Goal: Task Accomplishment & Management: Complete application form

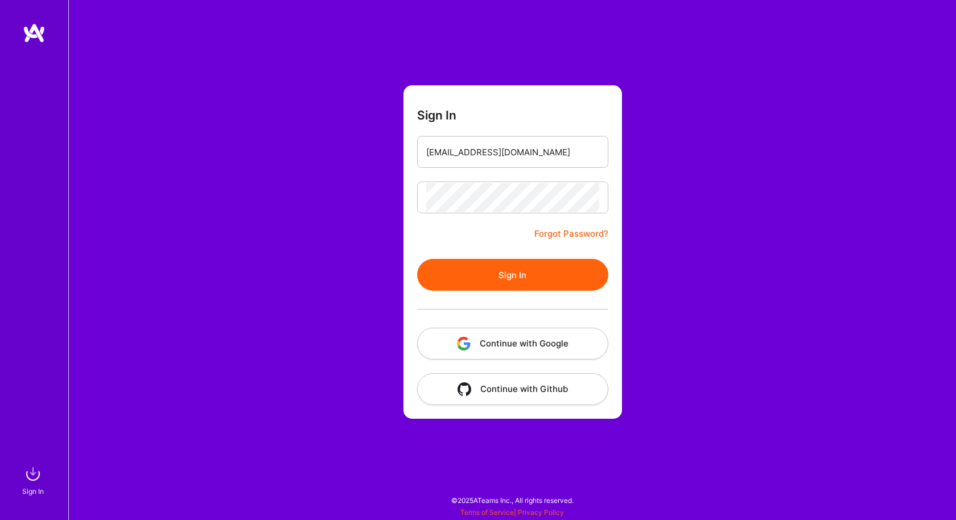
click at [475, 279] on button "Sign In" at bounding box center [512, 275] width 191 height 32
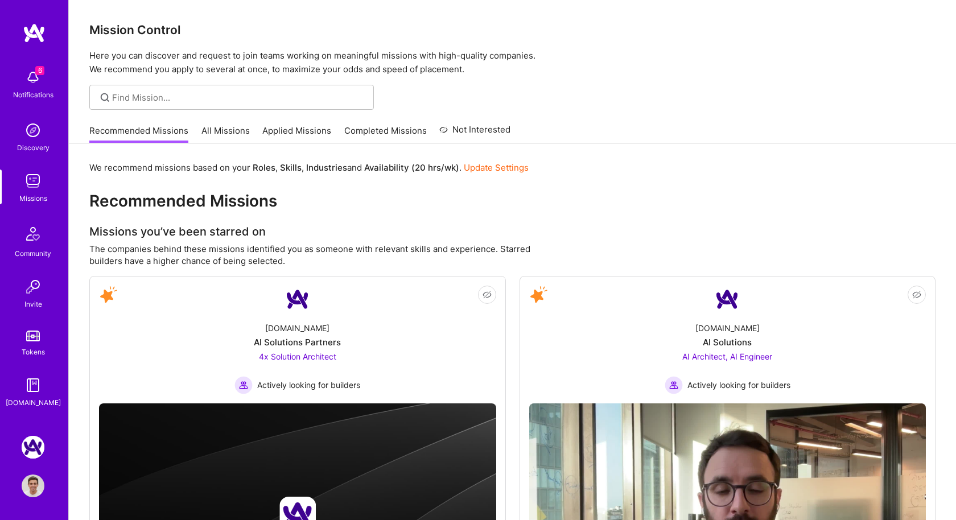
scroll to position [1, 0]
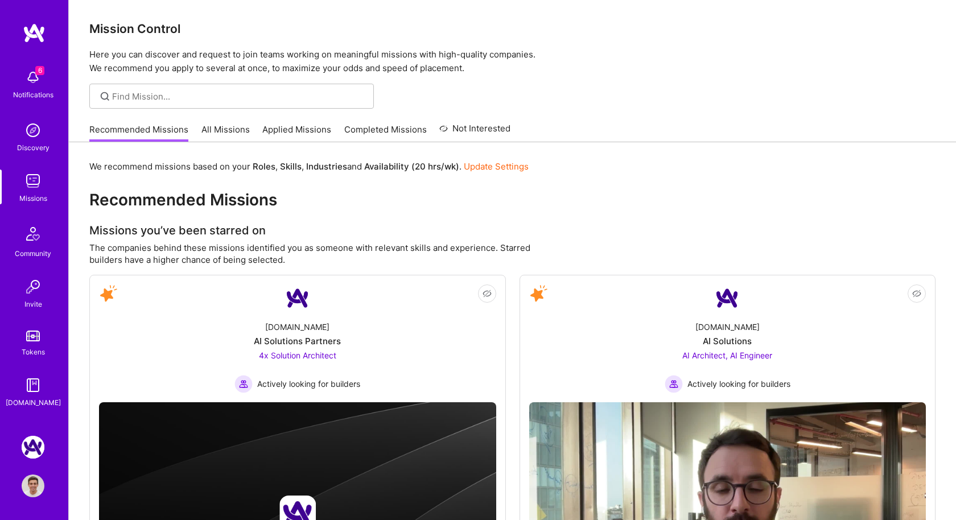
click at [221, 135] on link "All Missions" at bounding box center [226, 133] width 48 height 19
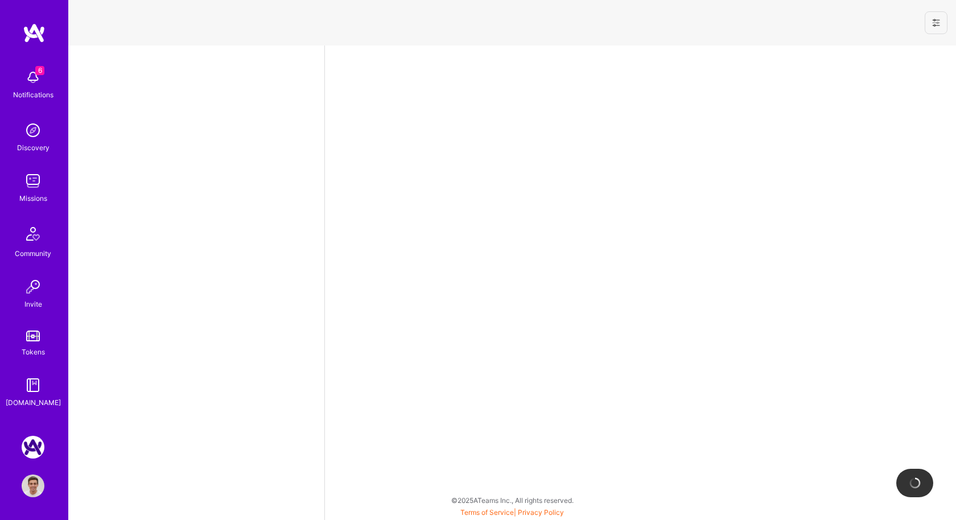
select select "US"
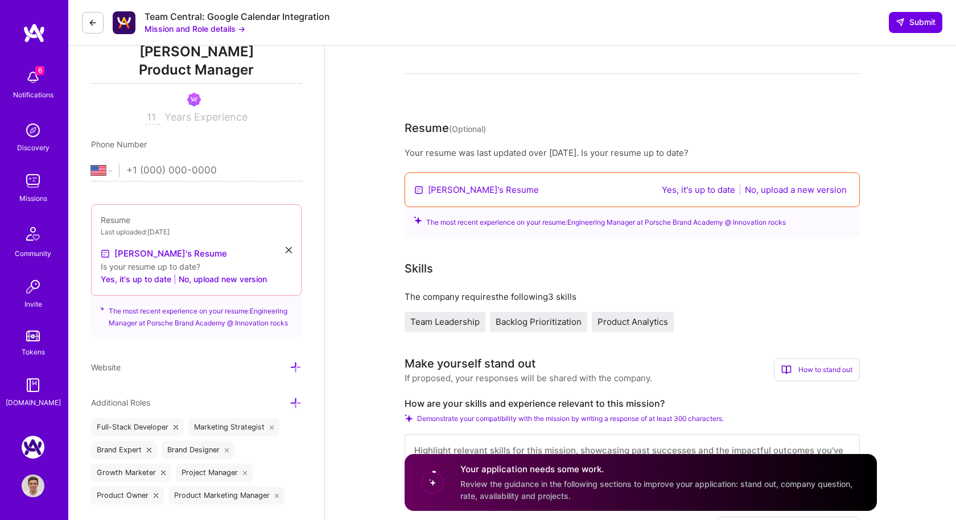
scroll to position [183, 0]
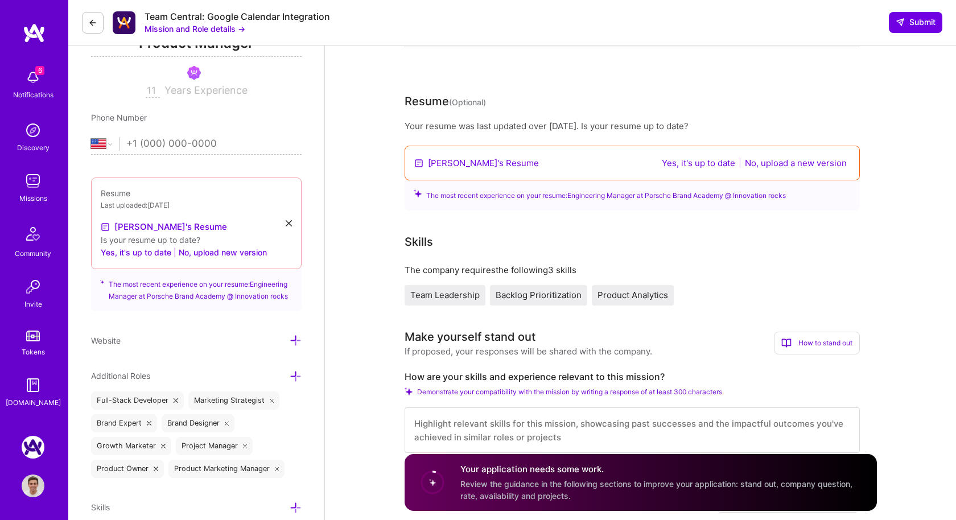
click at [678, 166] on button "Yes, it's up to date" at bounding box center [699, 163] width 80 height 13
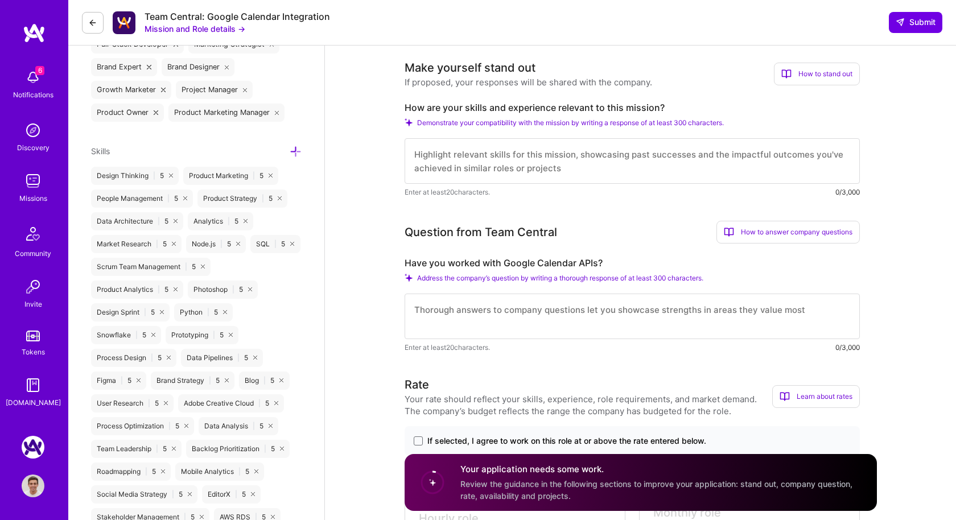
scroll to position [469, 0]
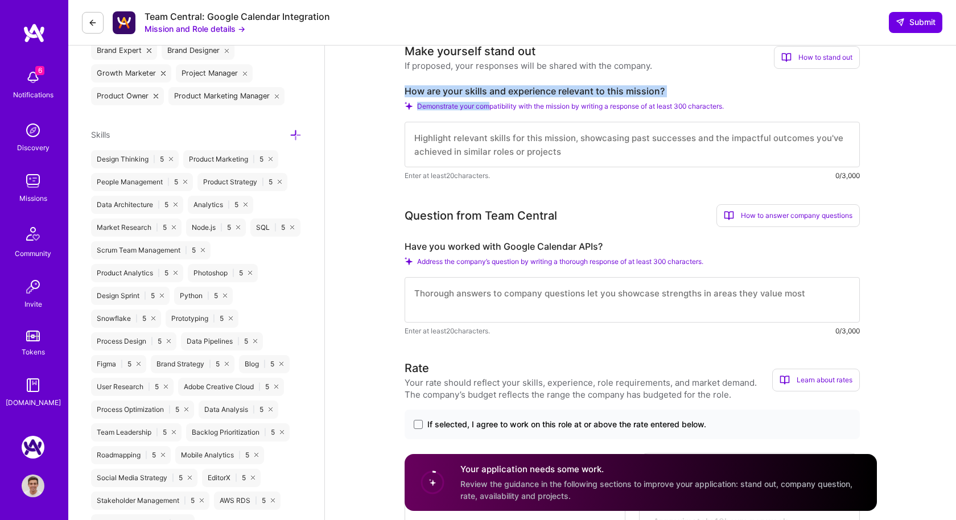
drag, startPoint x: 488, startPoint y: 108, endPoint x: 456, endPoint y: 72, distance: 47.6
click at [456, 72] on div "Make yourself stand out If proposed, your responses will be shared with the com…" at bounding box center [632, 112] width 455 height 139
click at [441, 65] on div "If proposed, your responses will be shared with the company." at bounding box center [529, 66] width 248 height 12
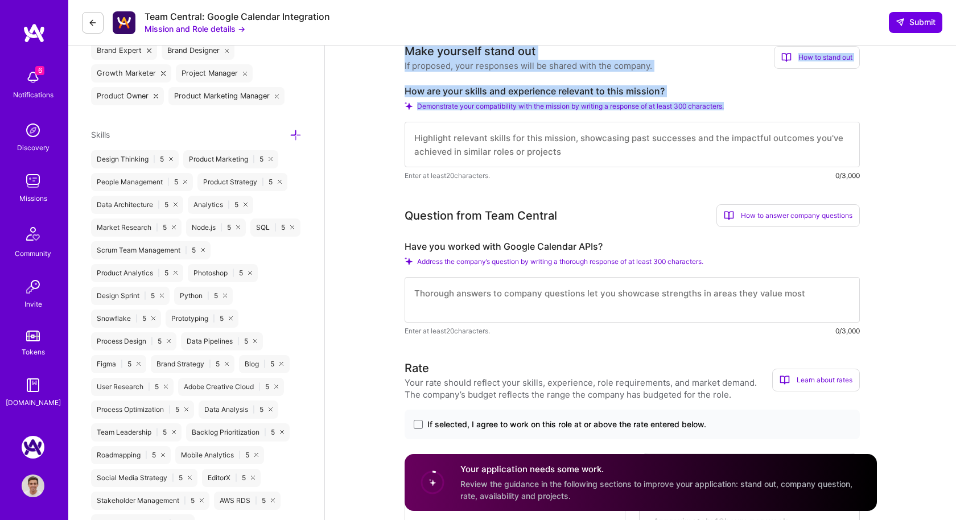
drag, startPoint x: 402, startPoint y: 53, endPoint x: 781, endPoint y: 139, distance: 388.8
copy div "Make yourself stand out If proposed, your responses will be shared with the com…"
click at [570, 146] on textarea at bounding box center [632, 145] width 455 height 46
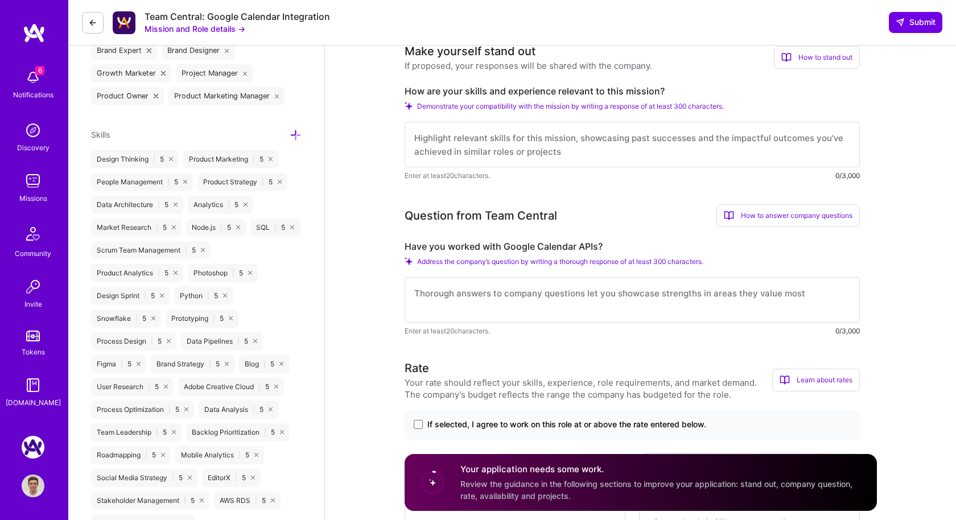
paste textarea "Make yourself stand out If proposed, your responses will be shared with the com…"
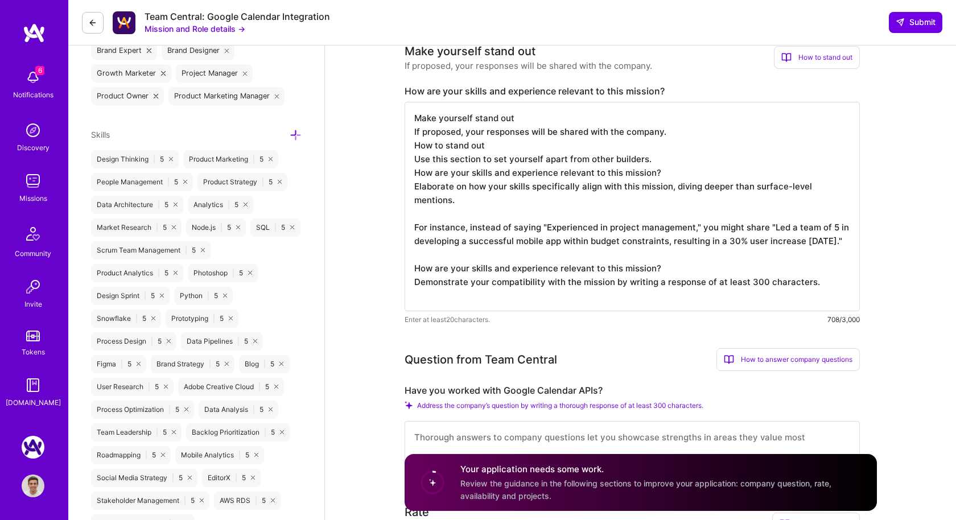
paste textarea "Make yourself stand out If proposed, your responses will be shared with the com…"
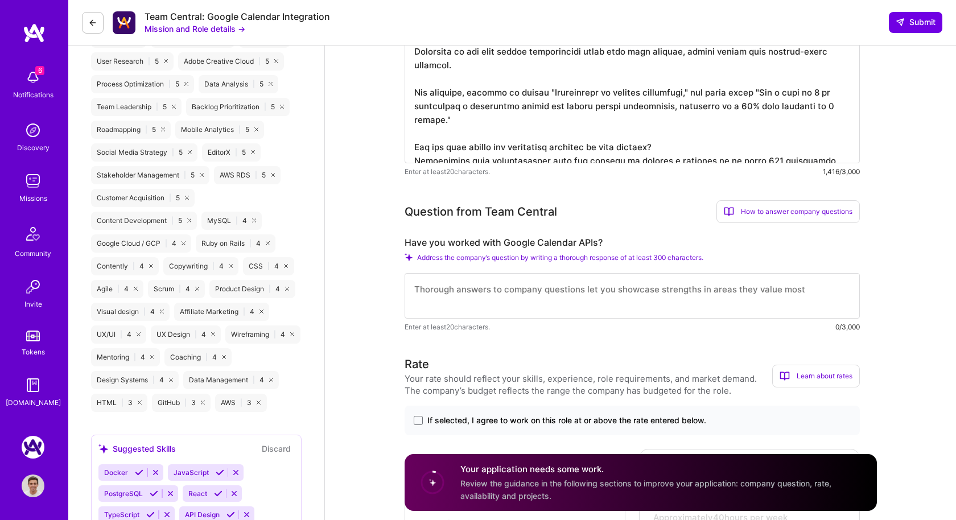
scroll to position [992, 0]
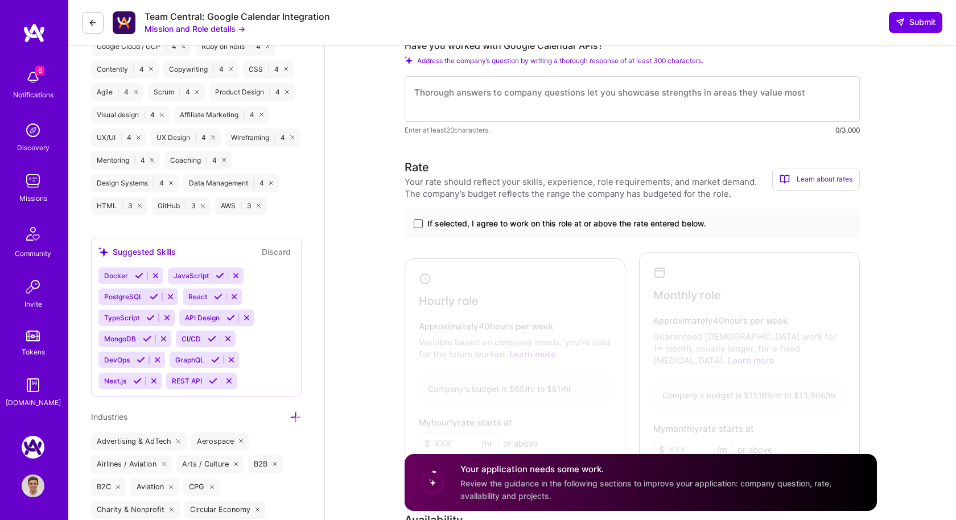
type textarea "Make yourself stand out If proposed, your responses will be shared with the com…"
click at [421, 227] on span at bounding box center [418, 223] width 9 height 9
click at [0, 0] on input "If selected, I agree to work on this role at or above the rate entered below." at bounding box center [0, 0] width 0 height 0
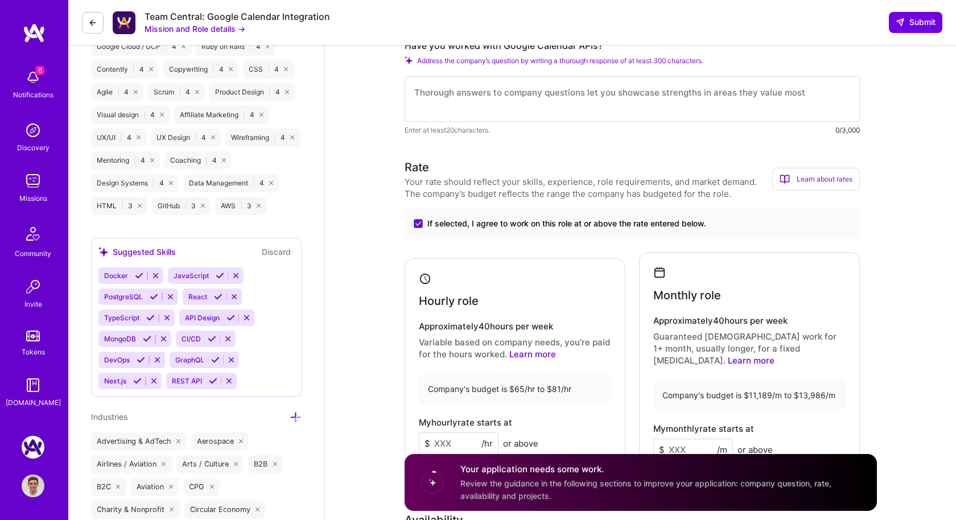
click at [466, 104] on textarea at bounding box center [632, 99] width 455 height 46
paste textarea "Make yourself stand out If proposed, your responses will be shared with the com…"
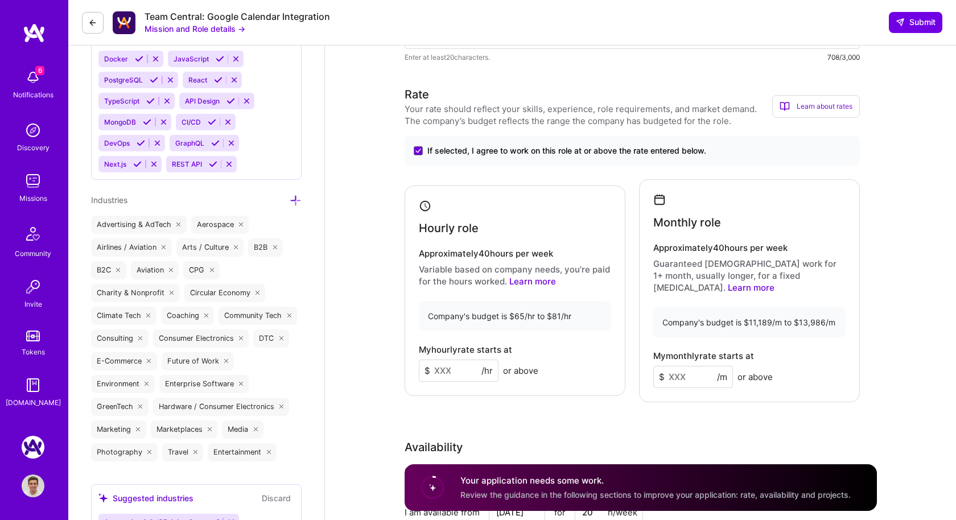
scroll to position [1230, 0]
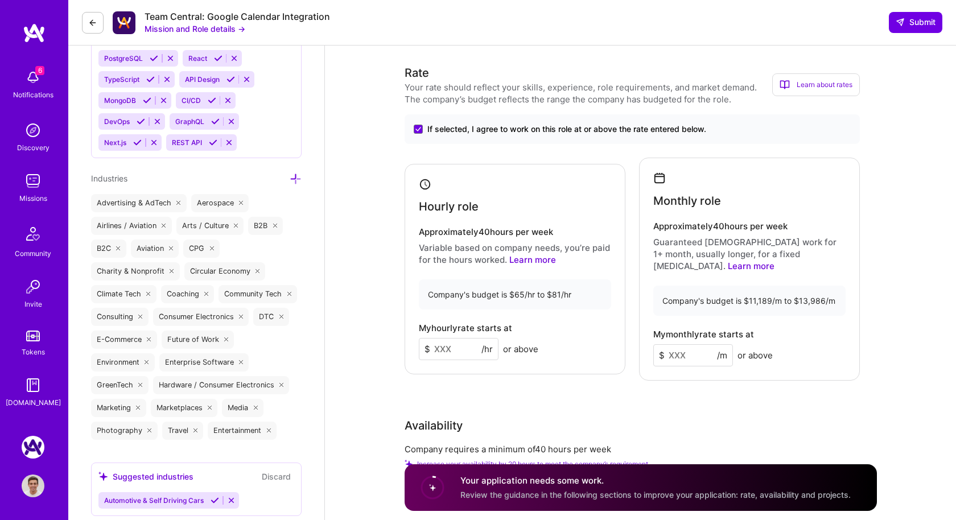
type textarea "Make yourself stand out If proposed, your responses will be shared with the com…"
click at [445, 338] on input at bounding box center [459, 349] width 80 height 22
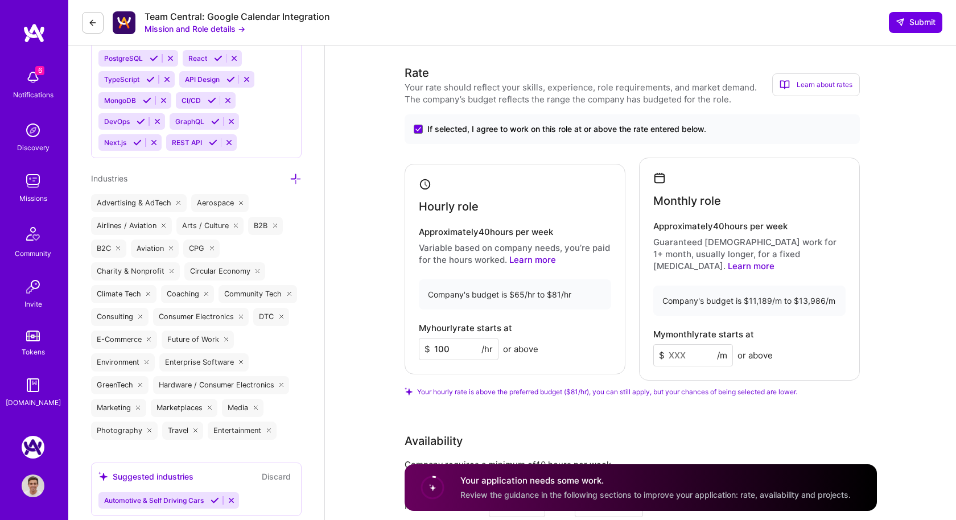
type input "100"
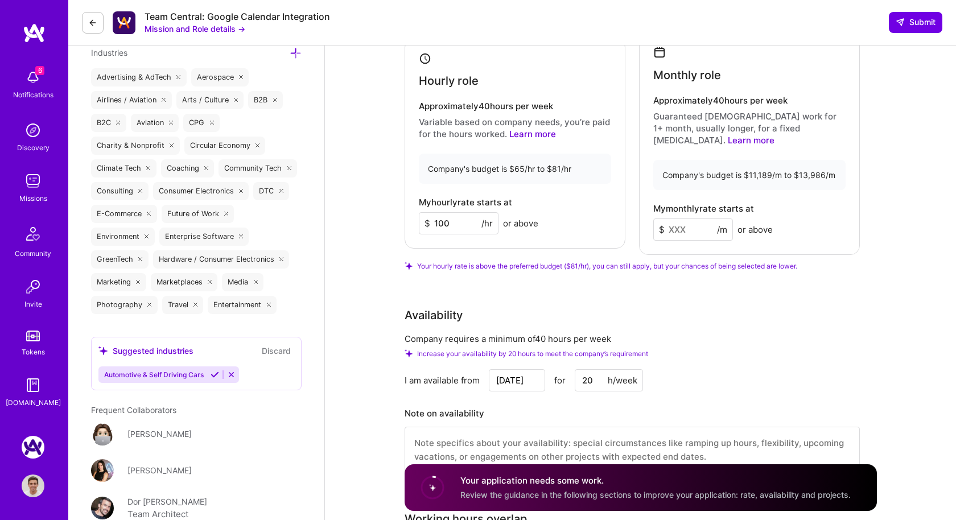
scroll to position [1358, 0]
drag, startPoint x: 598, startPoint y: 366, endPoint x: 556, endPoint y: 364, distance: 42.2
click at [556, 368] on div "Sep 3 for 20 h/week" at bounding box center [566, 379] width 154 height 22
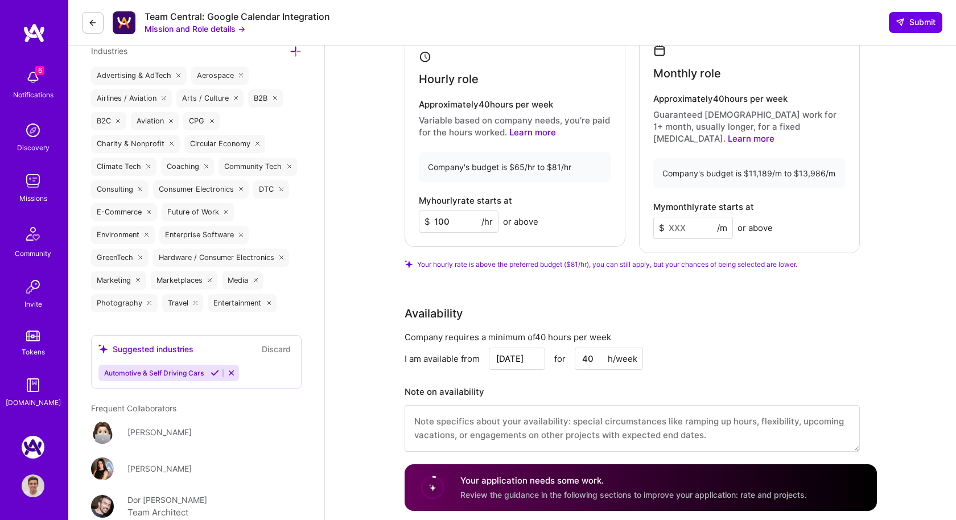
type input "40"
click at [676, 217] on input at bounding box center [694, 228] width 80 height 22
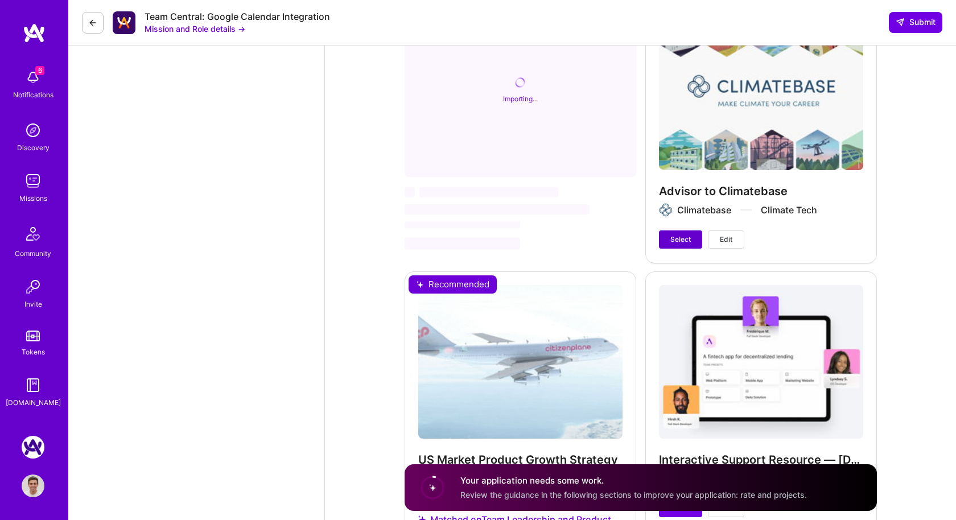
type input "10000"
click at [686, 241] on button "Select" at bounding box center [680, 240] width 43 height 18
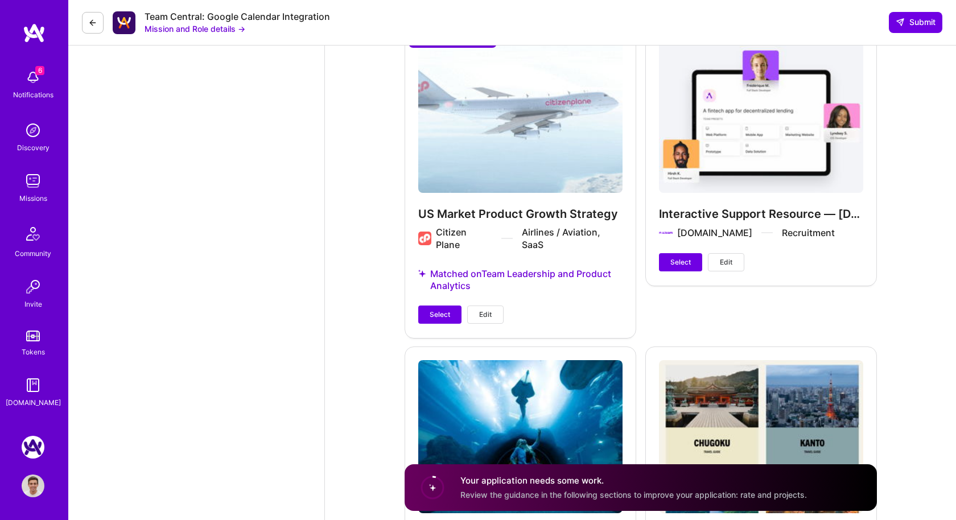
scroll to position [2384, 0]
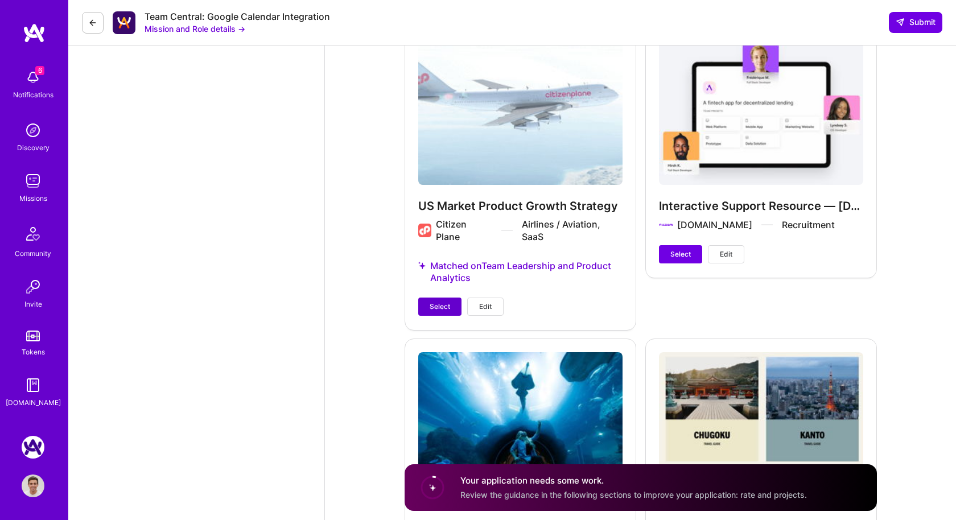
click at [443, 305] on span "Select" at bounding box center [440, 307] width 20 height 10
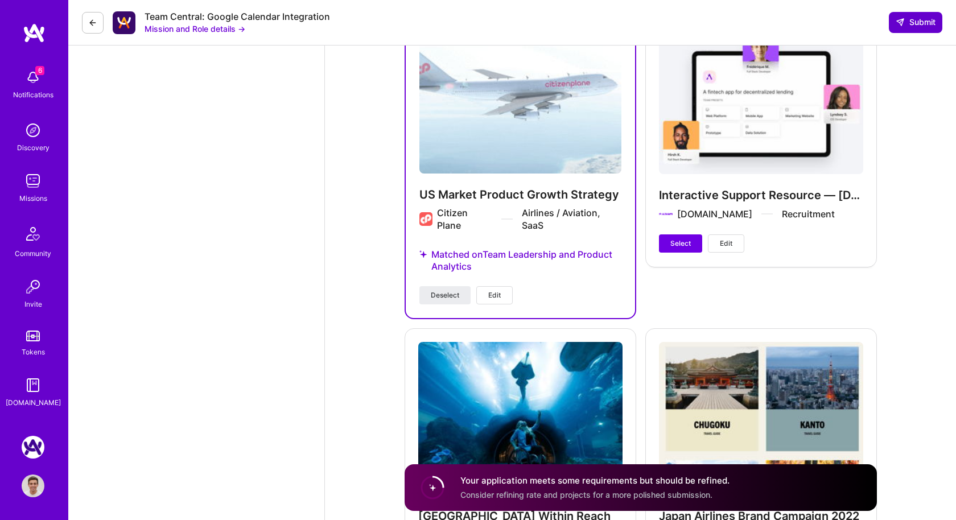
click at [913, 20] on span "Submit" at bounding box center [916, 22] width 40 height 11
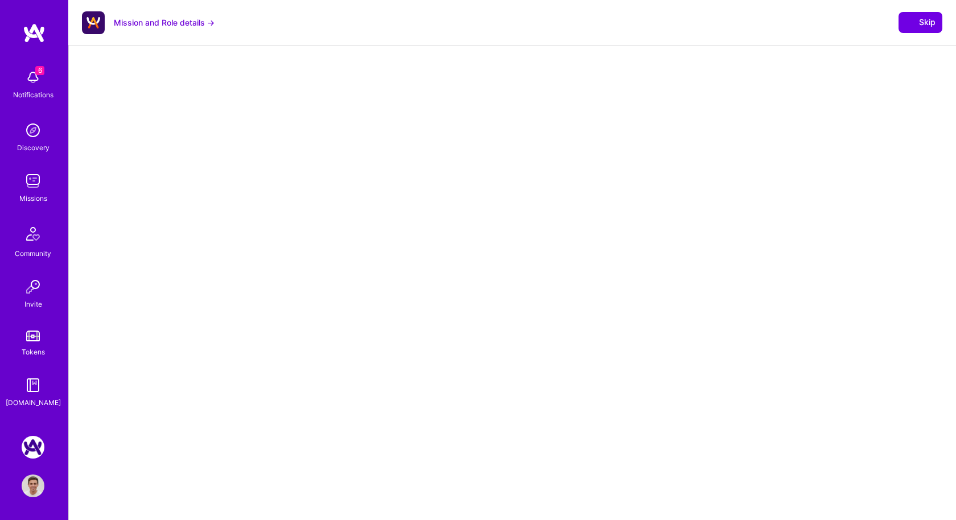
select select "US"
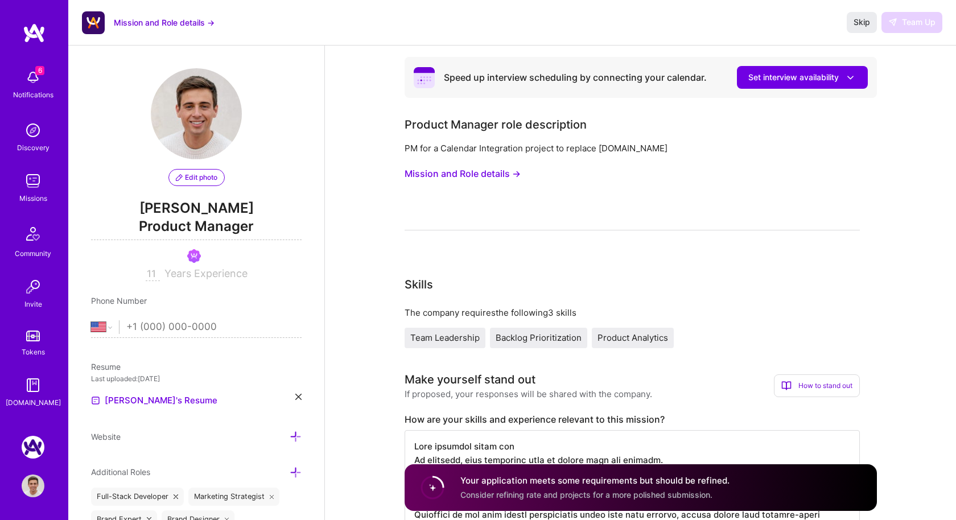
click at [293, 83] on div "Edit photo Eliot Raymond Product Manager 11 Years Experience" at bounding box center [196, 174] width 211 height 213
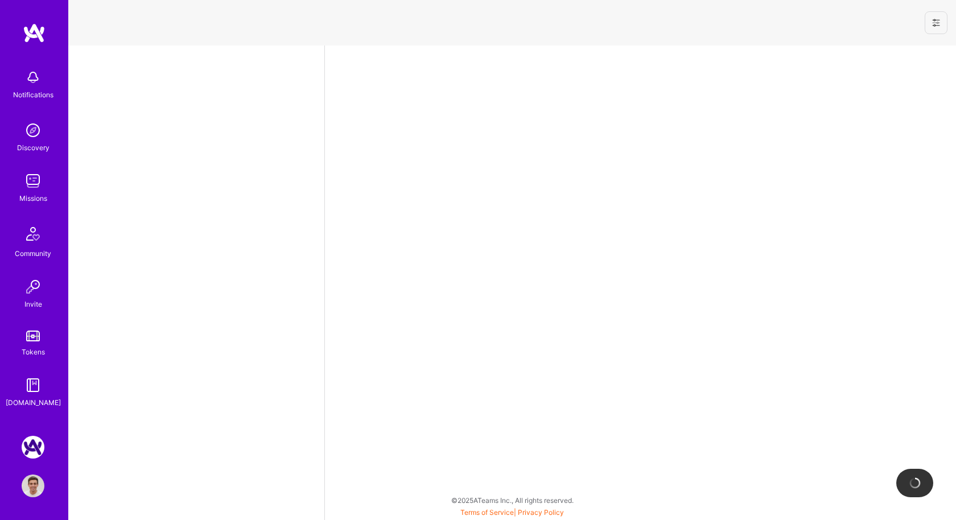
select select "US"
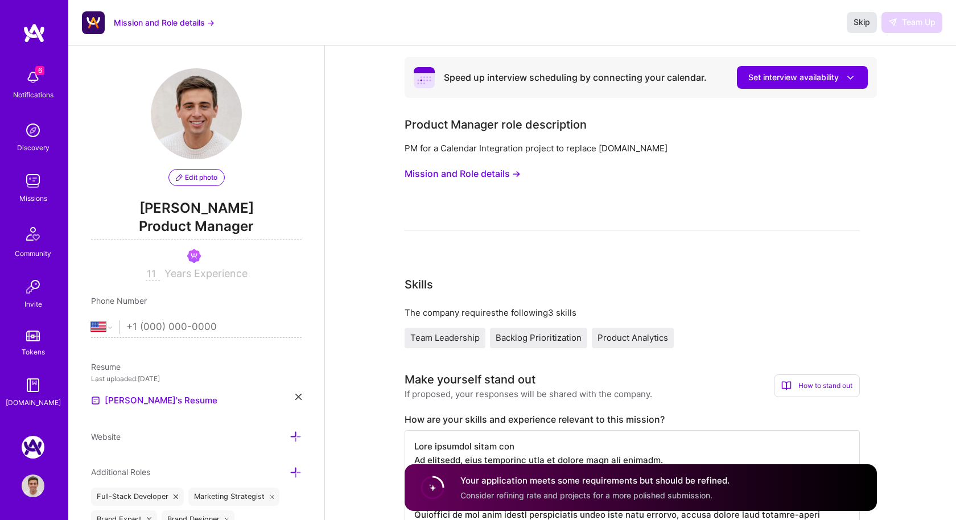
click at [859, 24] on span "Skip" at bounding box center [862, 22] width 17 height 11
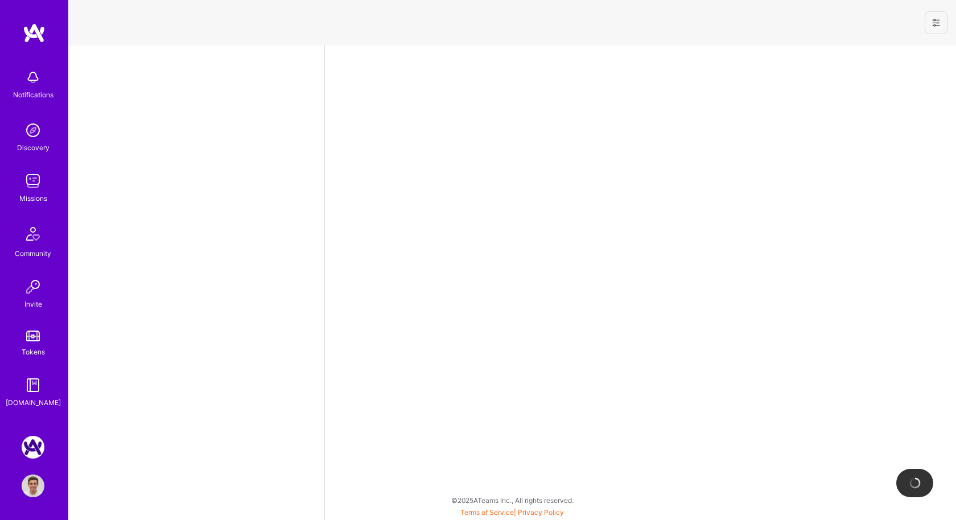
select select "US"
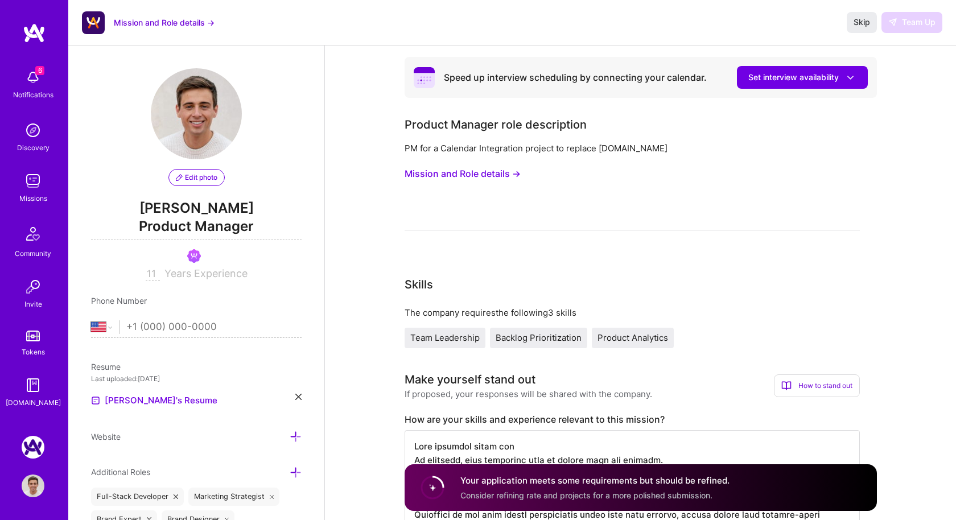
click at [34, 182] on img at bounding box center [33, 181] width 23 height 23
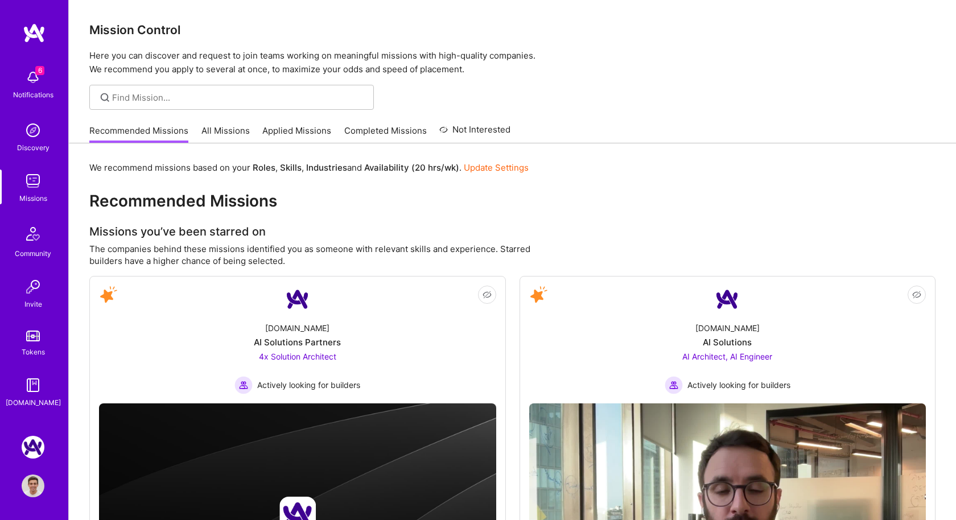
click at [315, 128] on link "Applied Missions" at bounding box center [296, 134] width 69 height 19
